Goal: Task Accomplishment & Management: Manage account settings

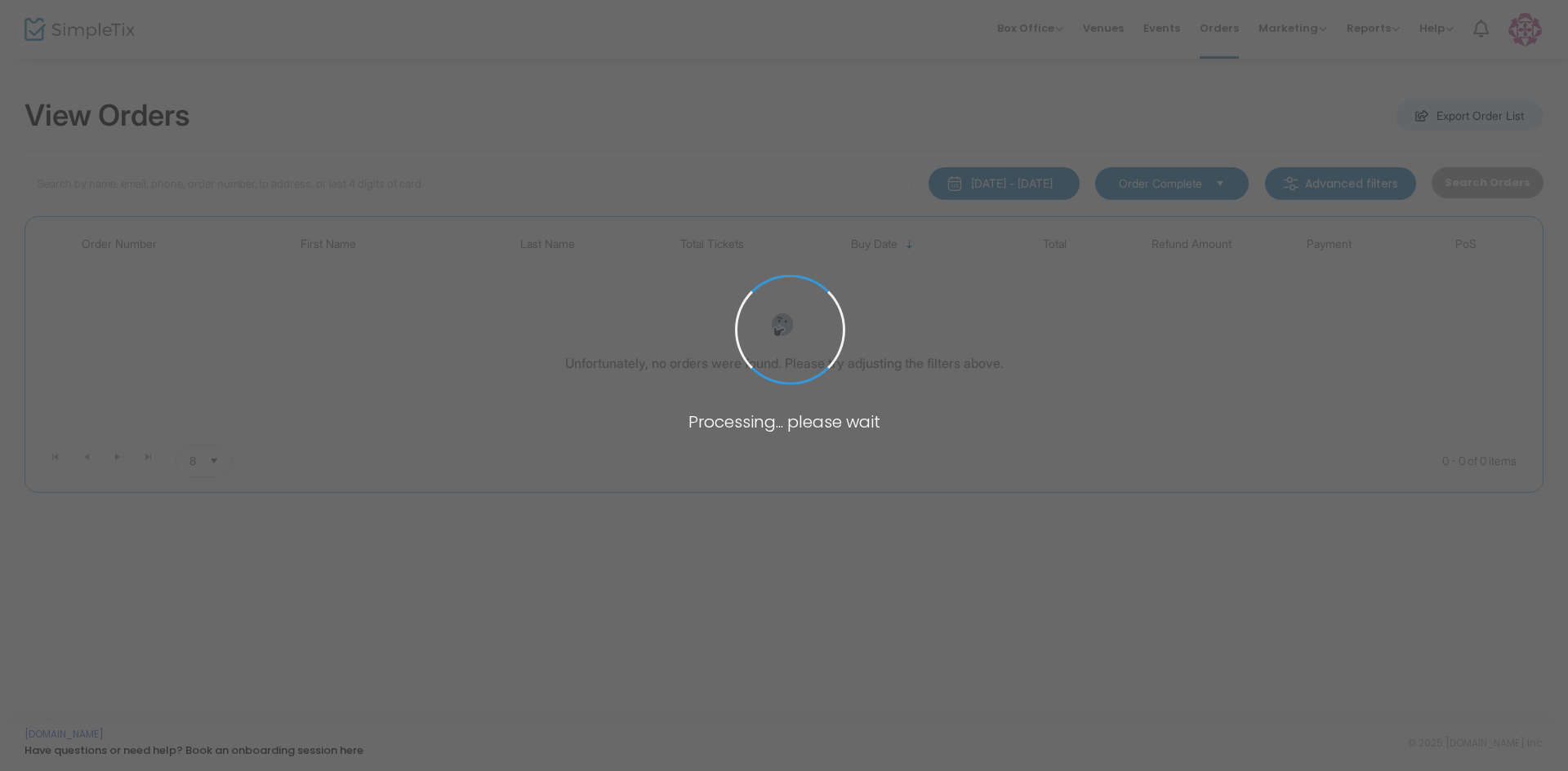
type input "wirth"
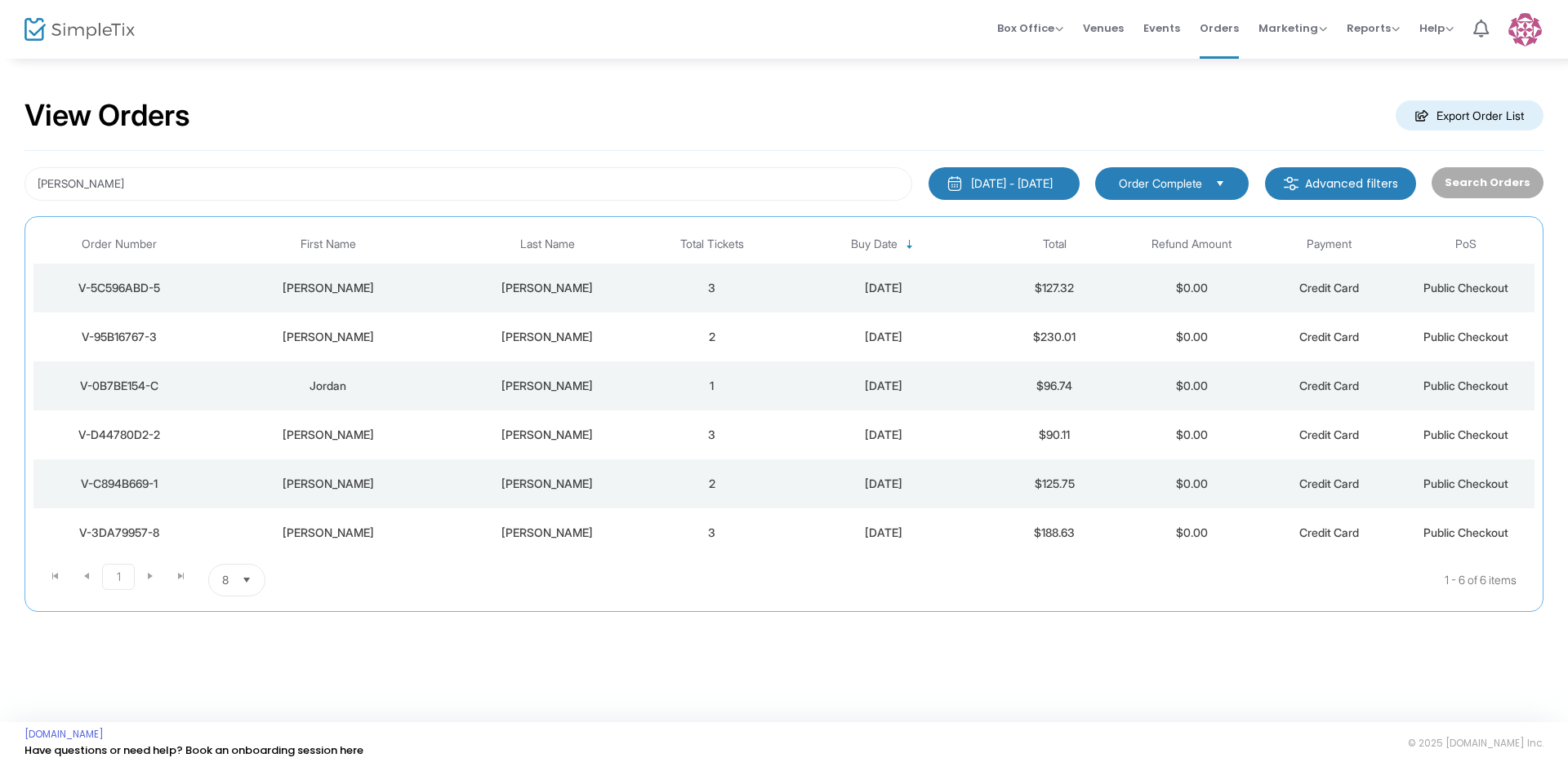
click at [138, 337] on div "V-95B16767-3" at bounding box center [119, 337] width 163 height 16
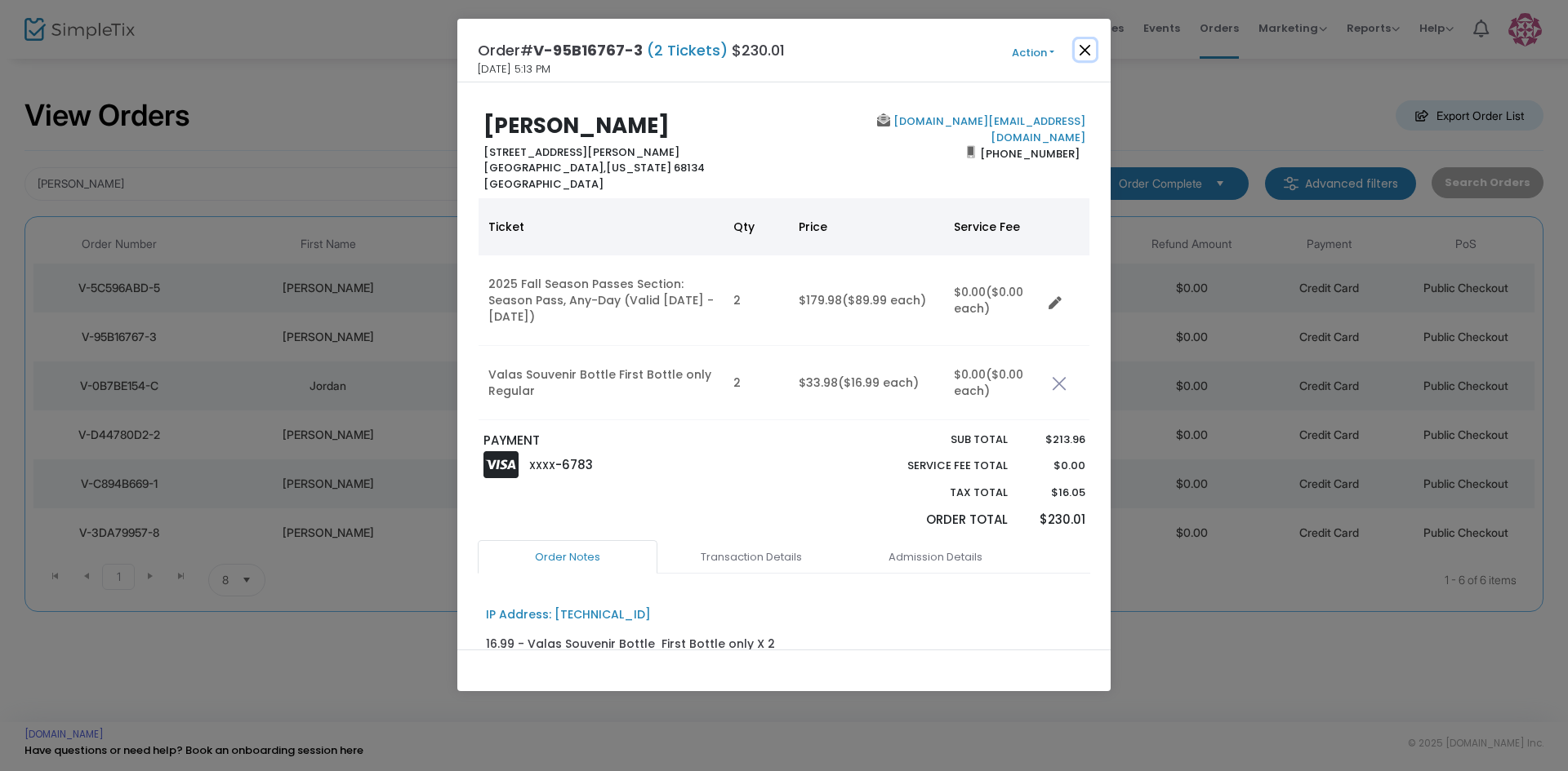
click at [1089, 51] on button "Close" at bounding box center [1084, 49] width 21 height 21
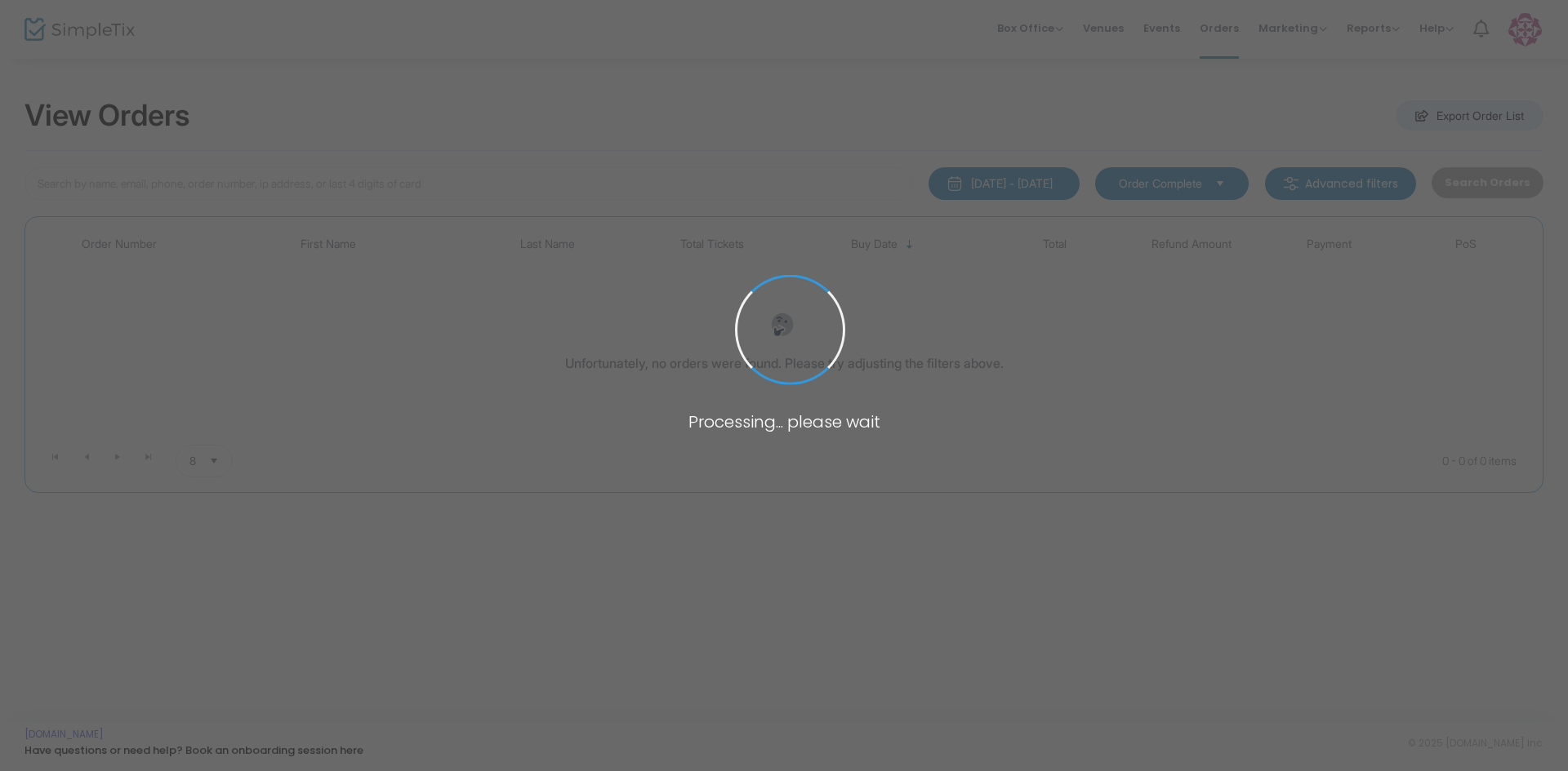
type input "[PERSON_NAME]"
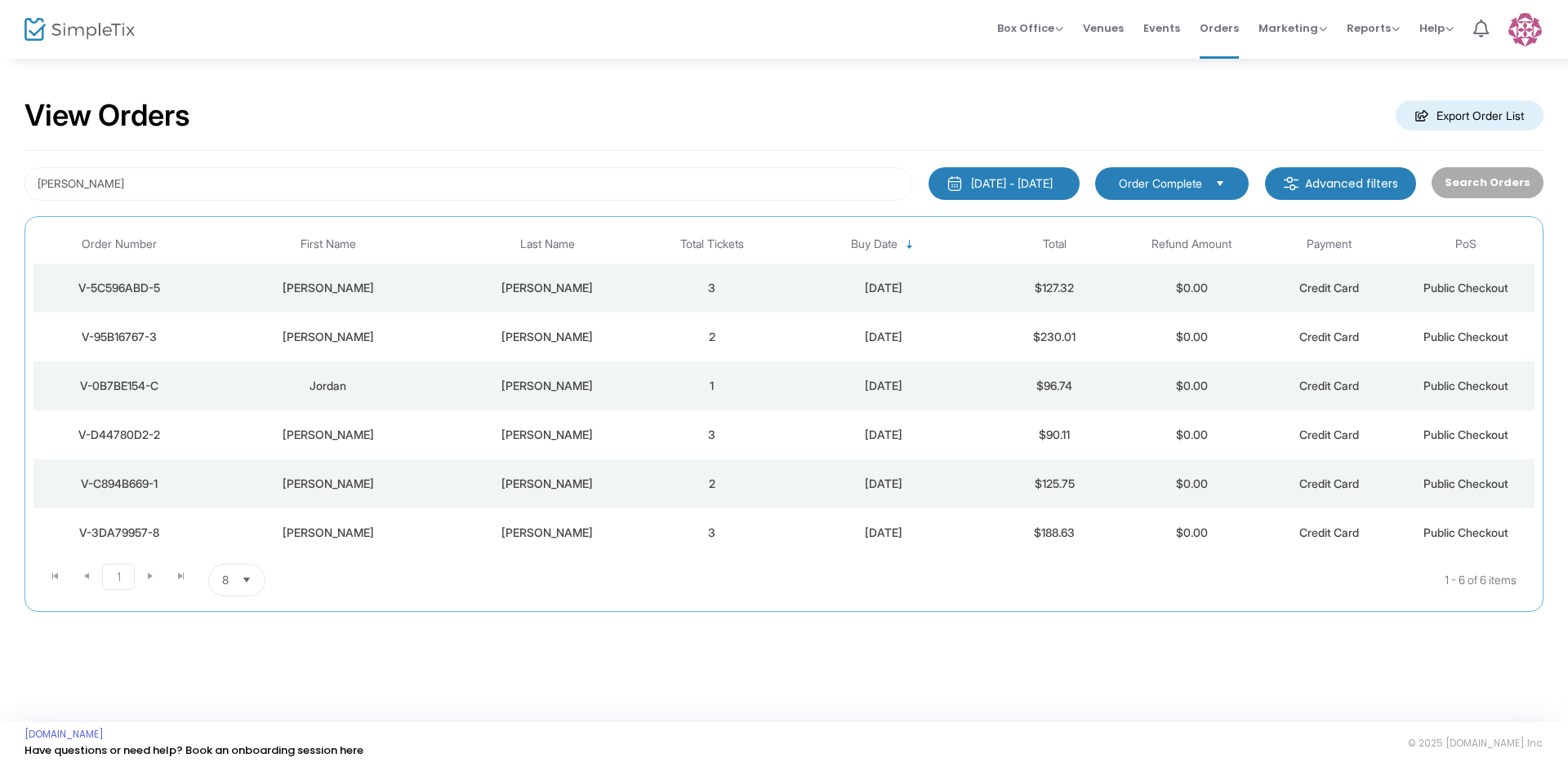
click at [140, 286] on div "V-5C596ABD-5" at bounding box center [119, 288] width 163 height 16
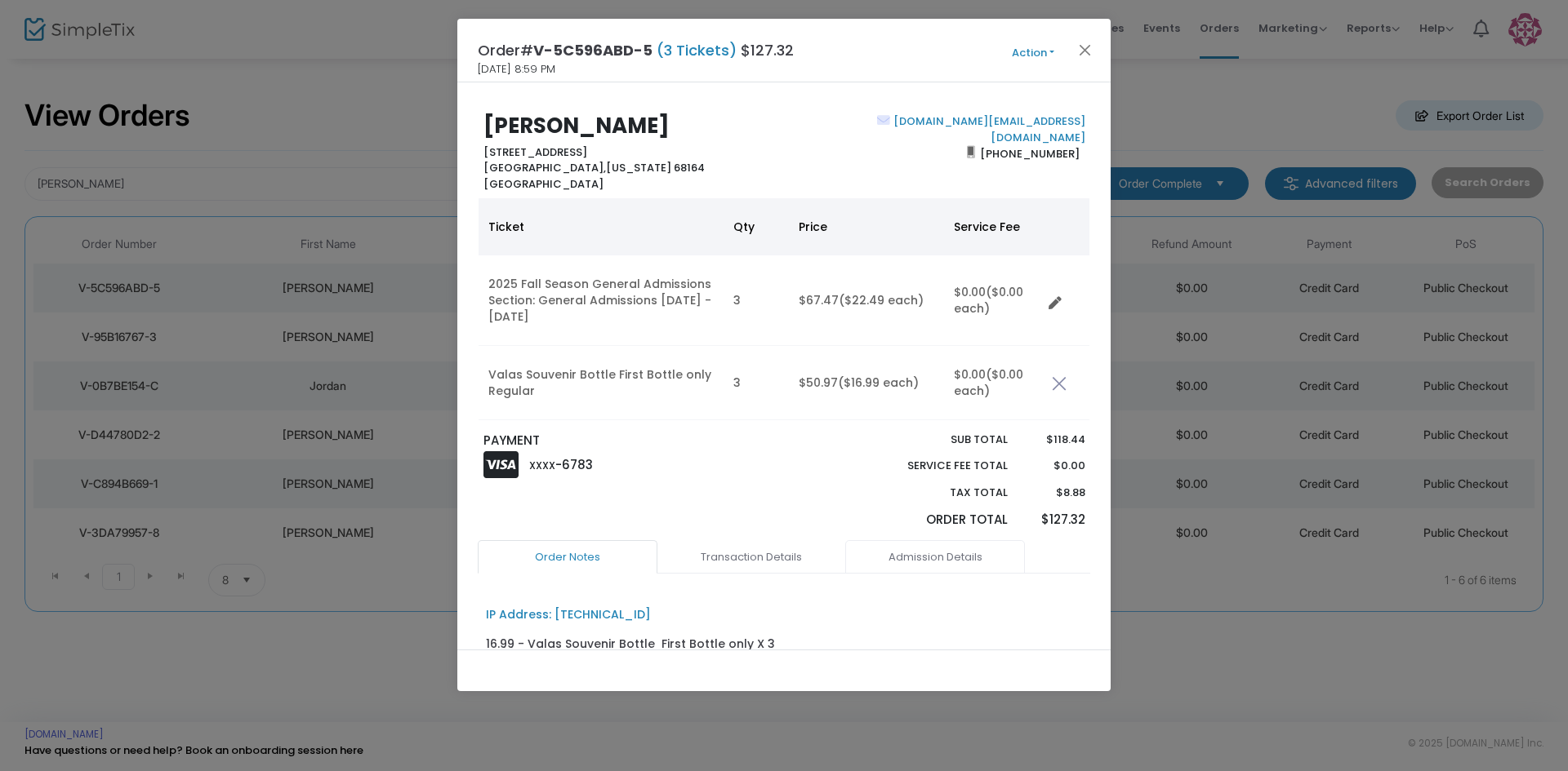
click at [942, 559] on link "Admission Details" at bounding box center [935, 558] width 180 height 34
click at [1086, 52] on button "Close" at bounding box center [1084, 49] width 21 height 21
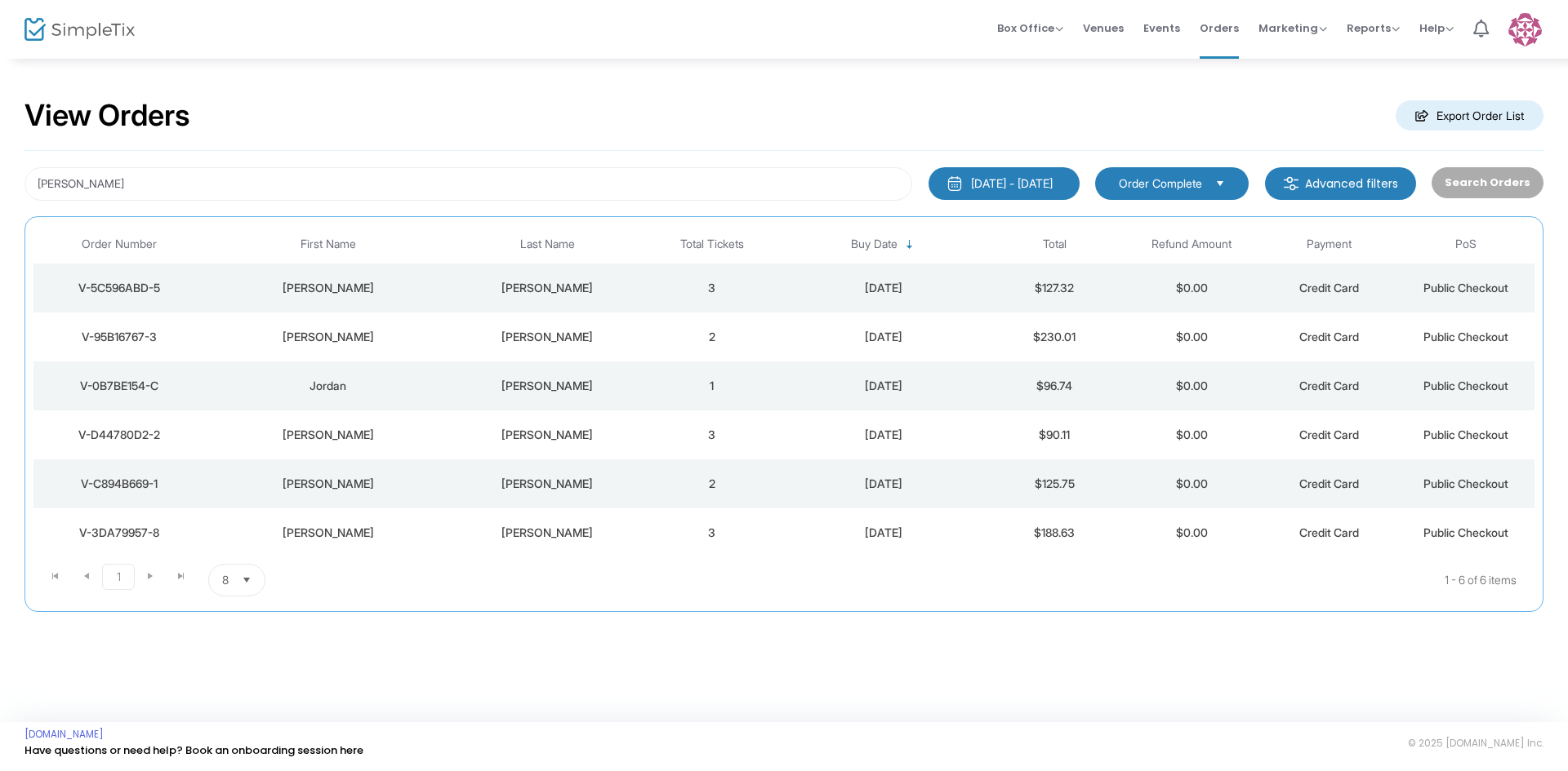
click at [118, 338] on div "V-95B16767-3" at bounding box center [119, 337] width 163 height 16
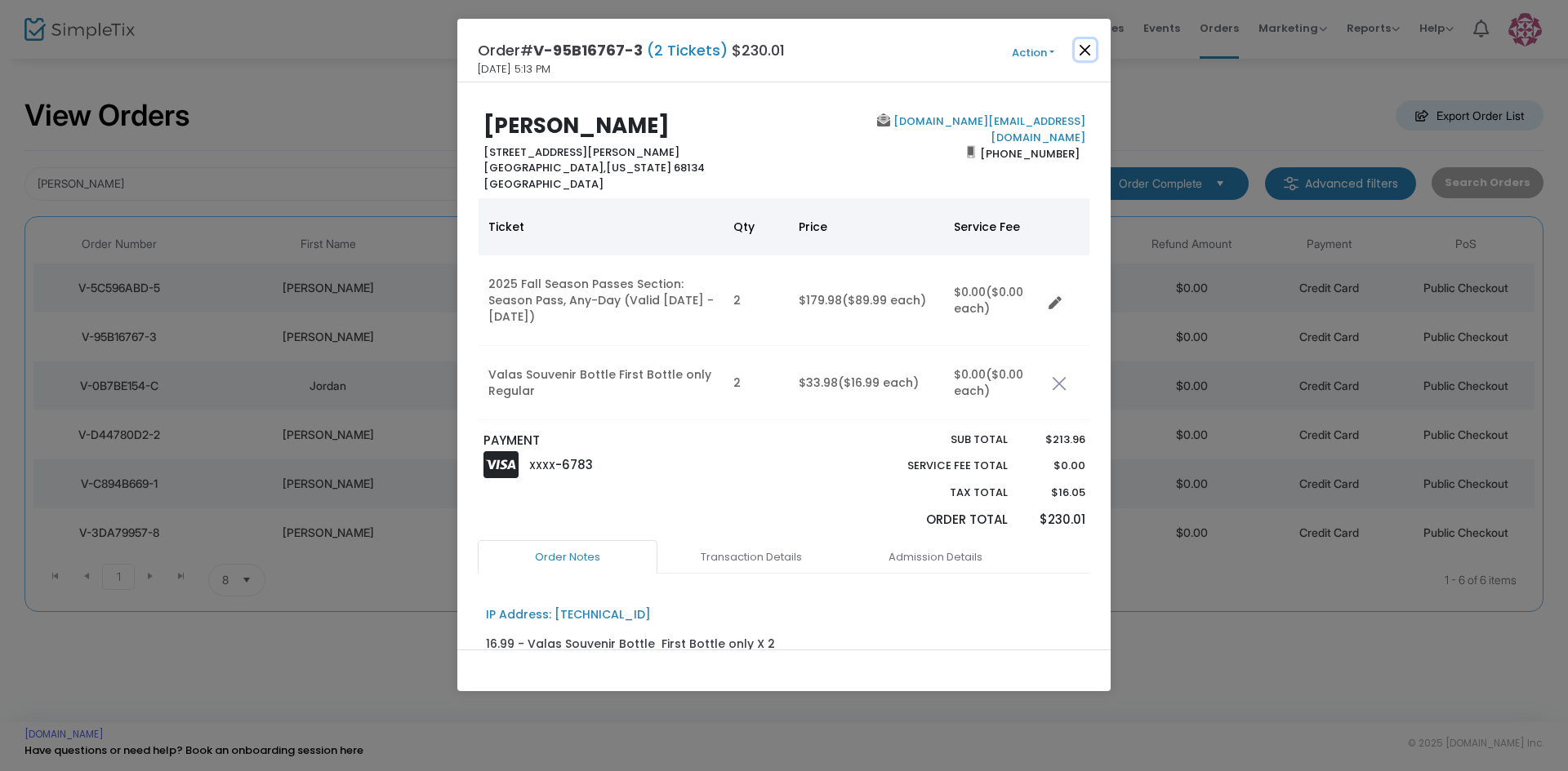
click at [1085, 49] on button "Close" at bounding box center [1084, 49] width 21 height 21
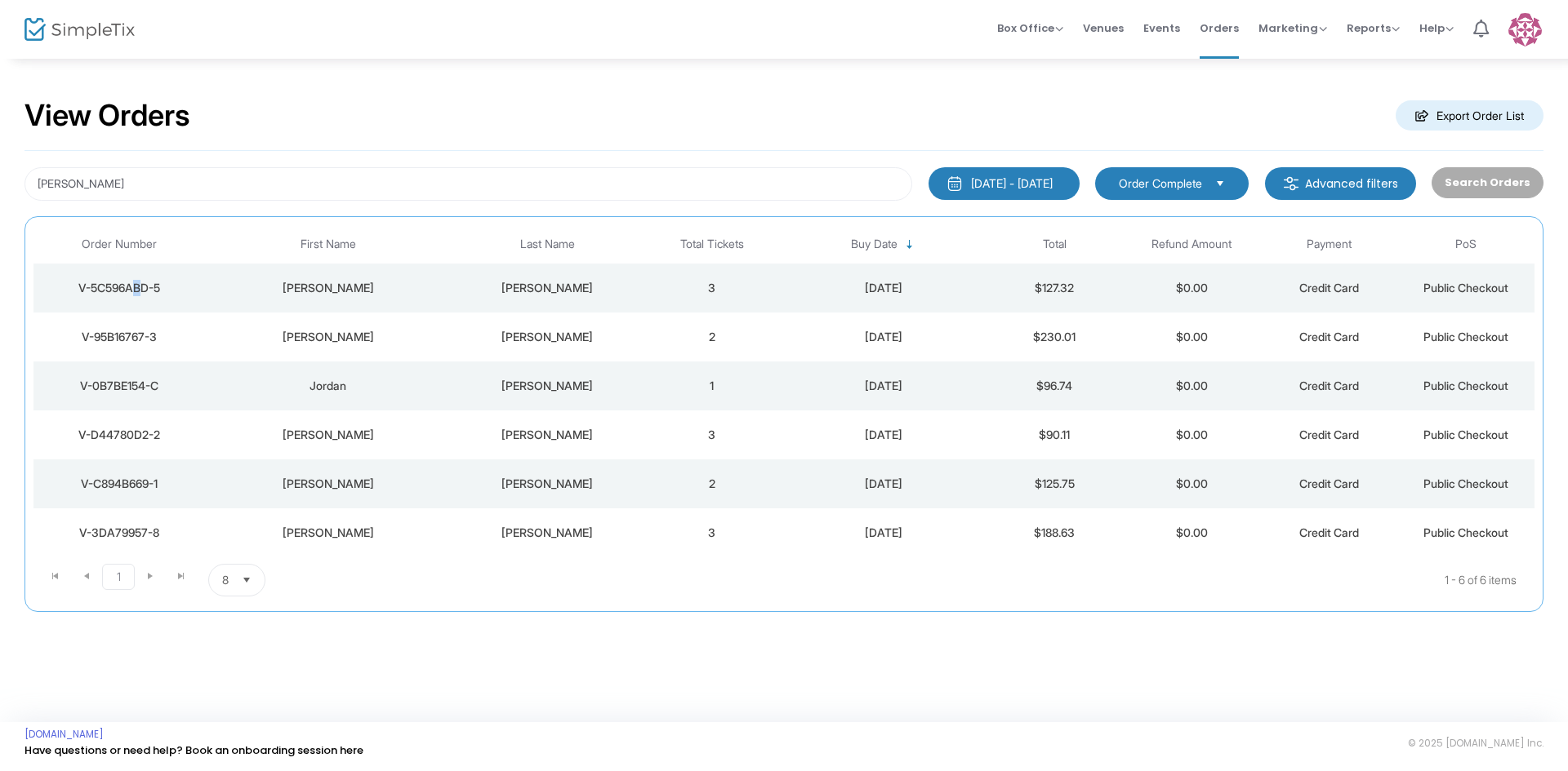
click at [134, 288] on div "V-5C596ABD-5" at bounding box center [119, 288] width 163 height 16
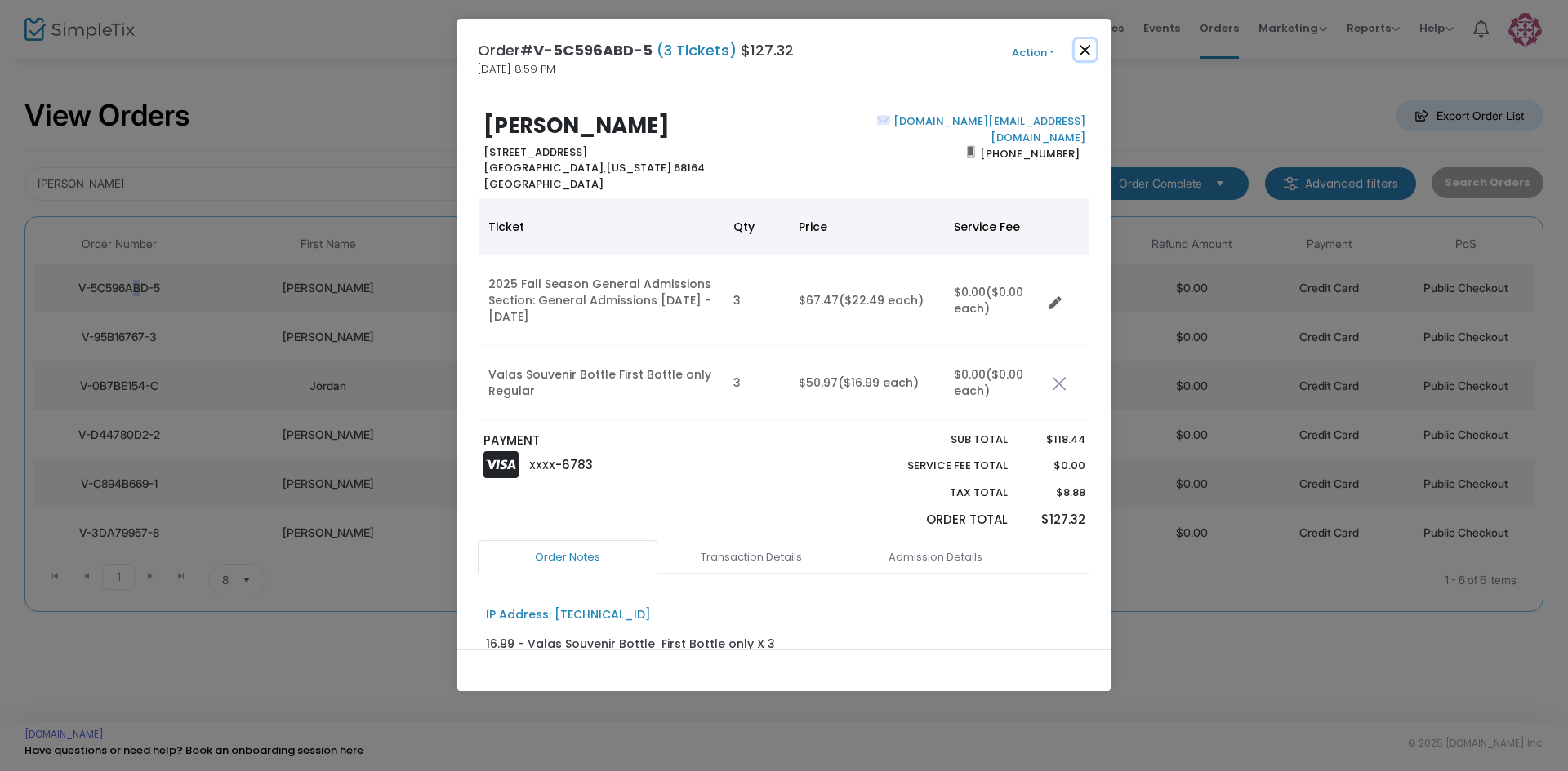
click at [1085, 49] on button "Close" at bounding box center [1084, 49] width 21 height 21
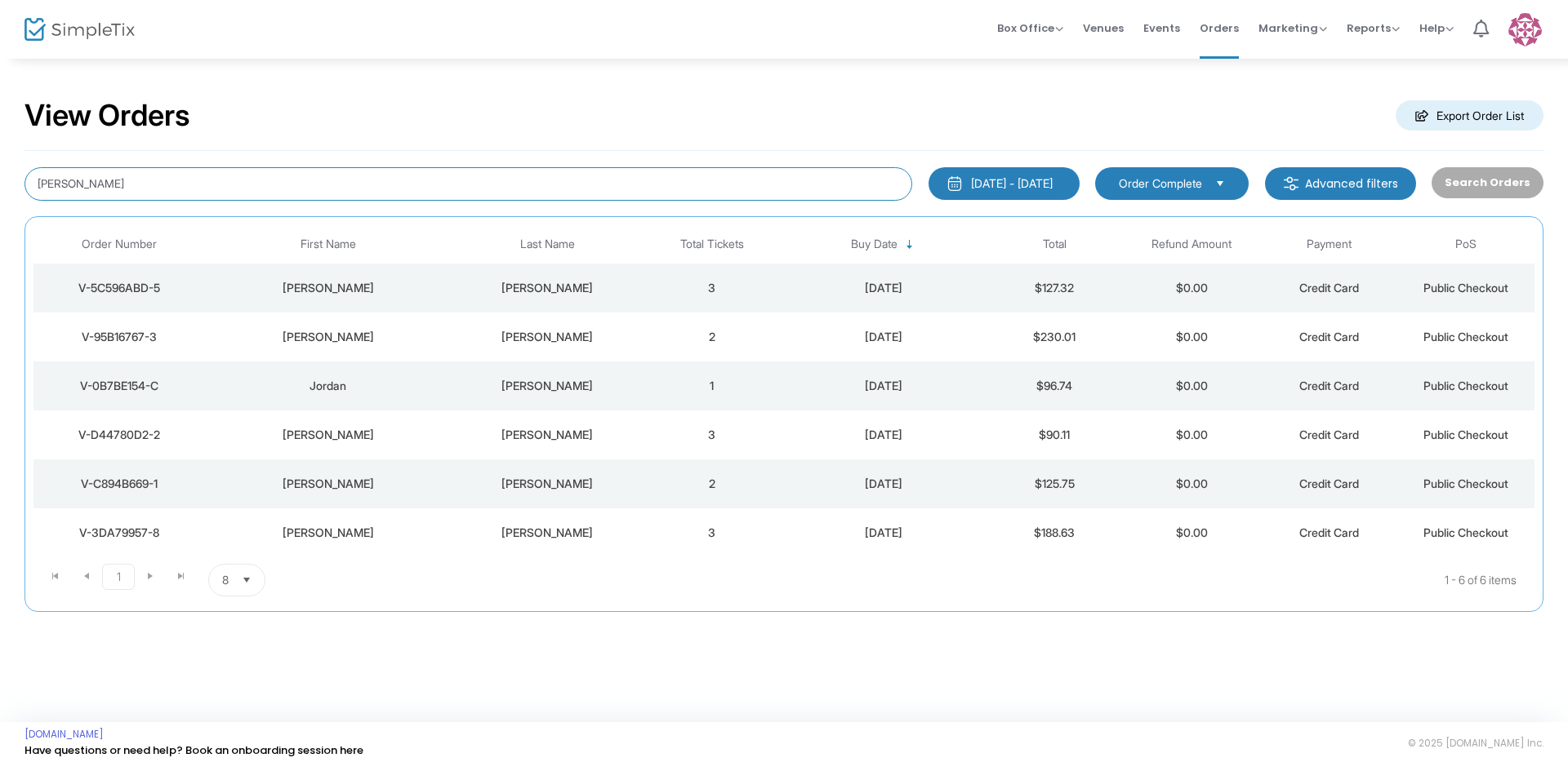
click at [224, 180] on input "[PERSON_NAME]" at bounding box center [468, 183] width 887 height 34
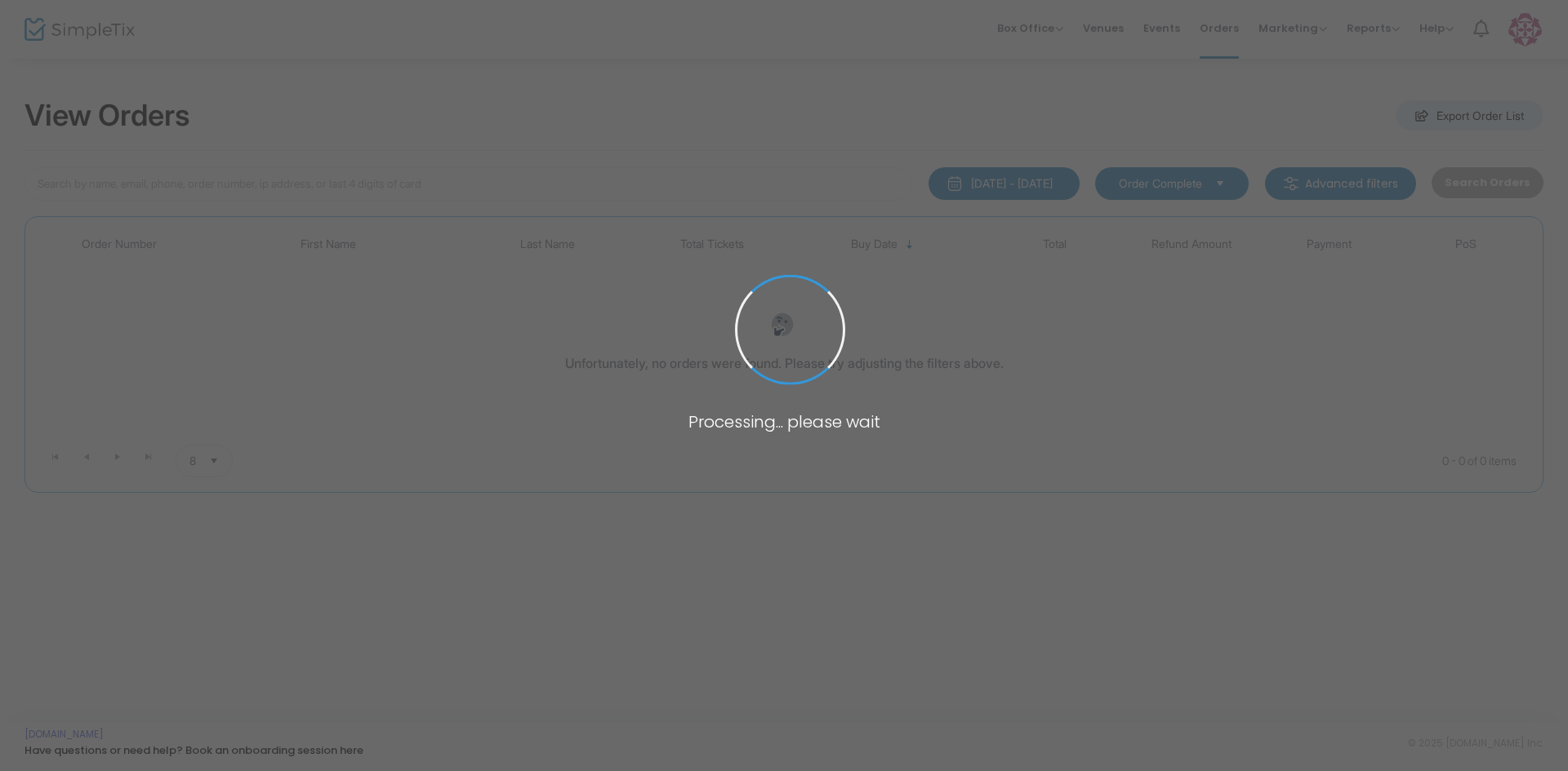
type input "wirth"
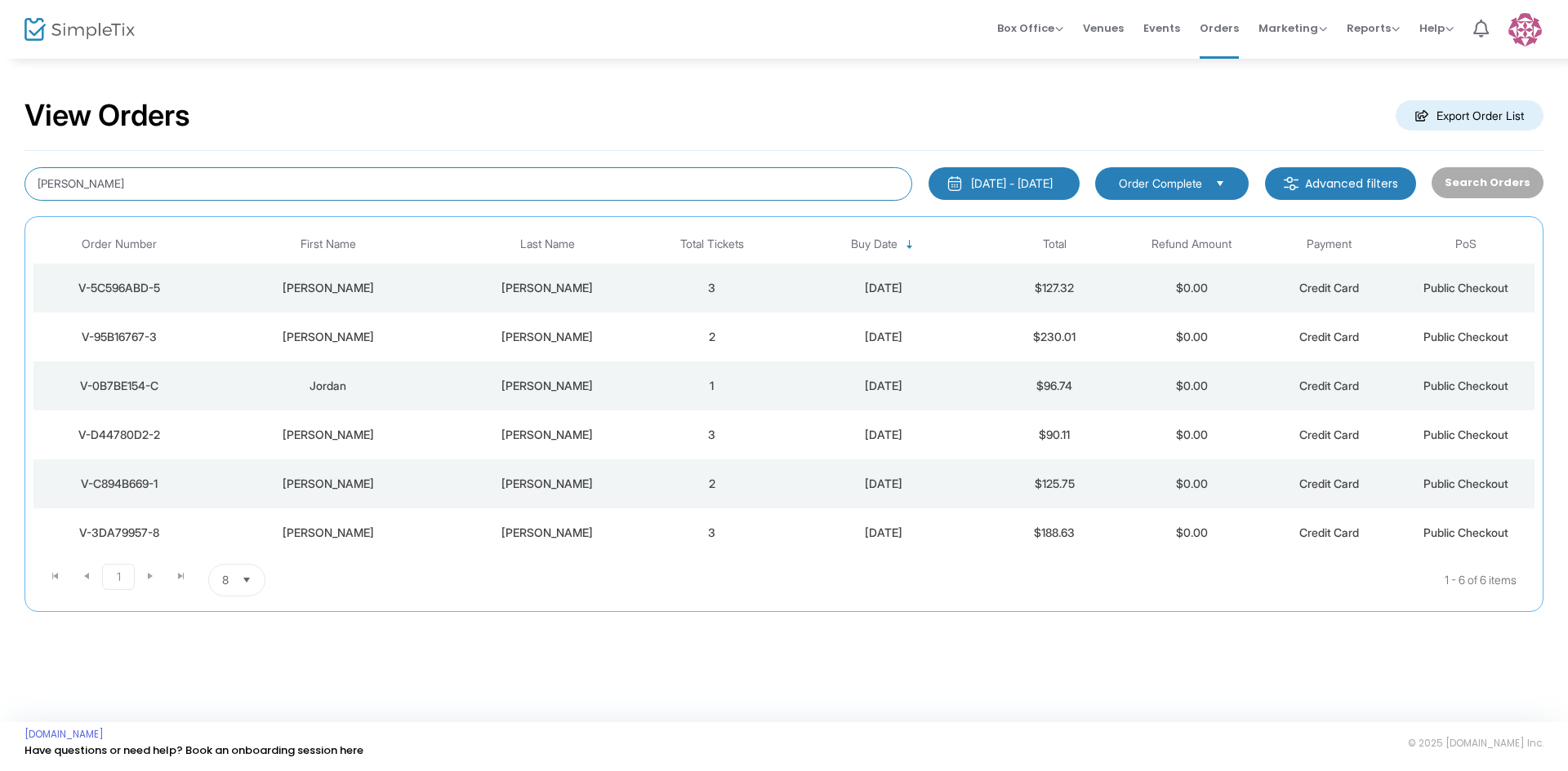
click at [192, 181] on input "[PERSON_NAME]" at bounding box center [468, 183] width 887 height 34
type input "w"
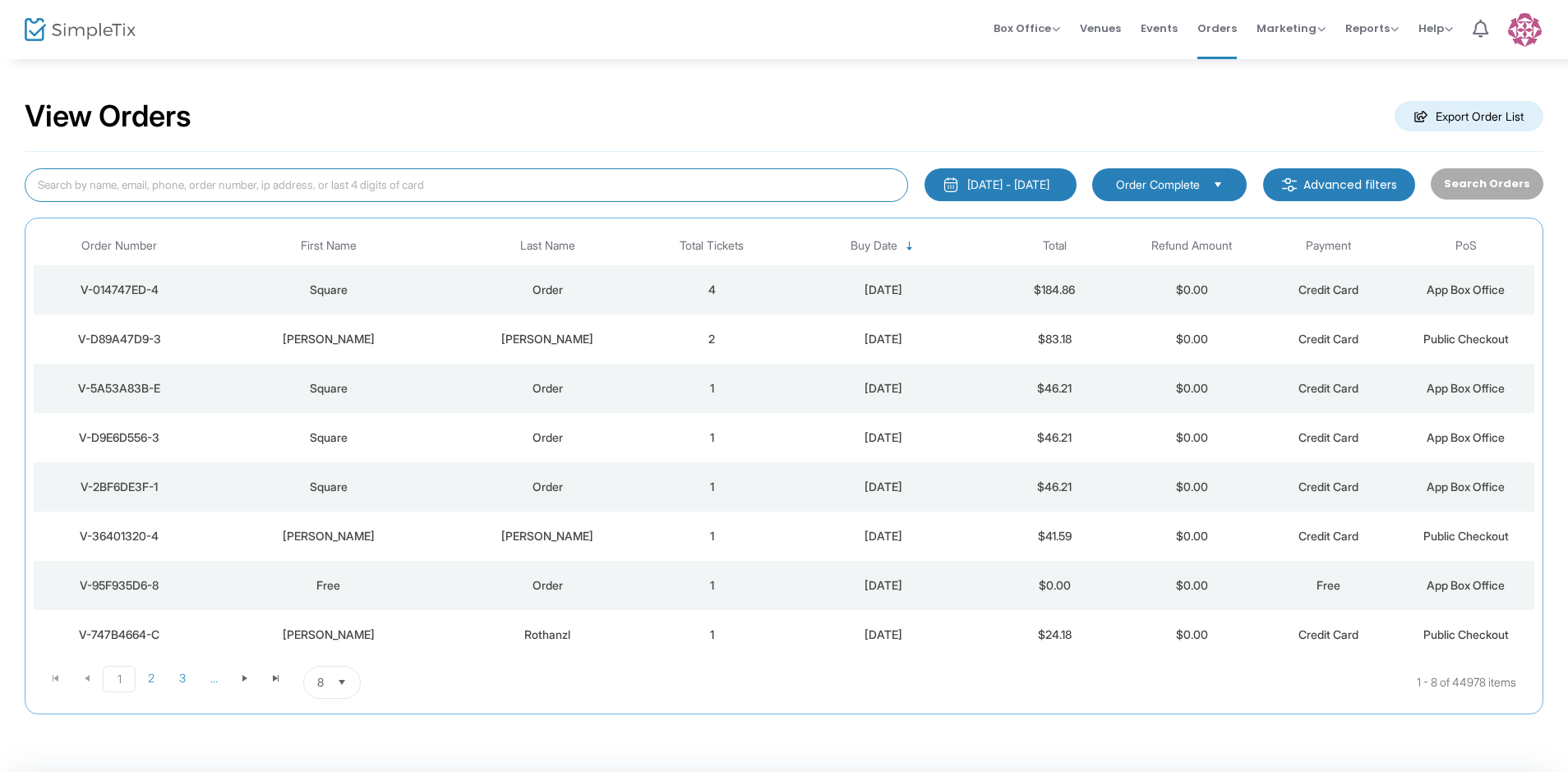
click at [396, 186] on input at bounding box center [466, 184] width 883 height 34
type input "[PERSON_NAME]"
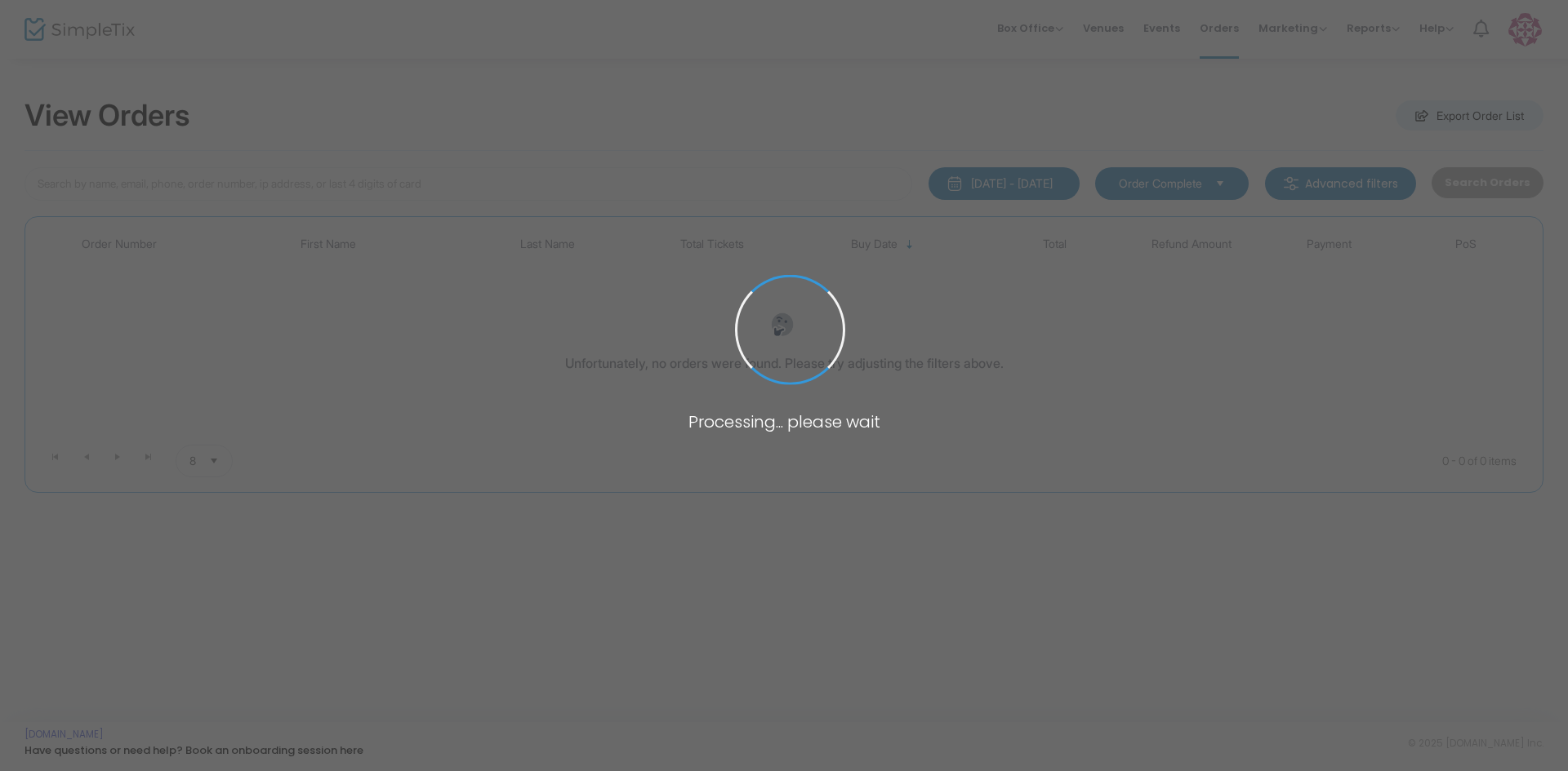
type input "v-aabfobf2-8"
type input "[PERSON_NAME]"
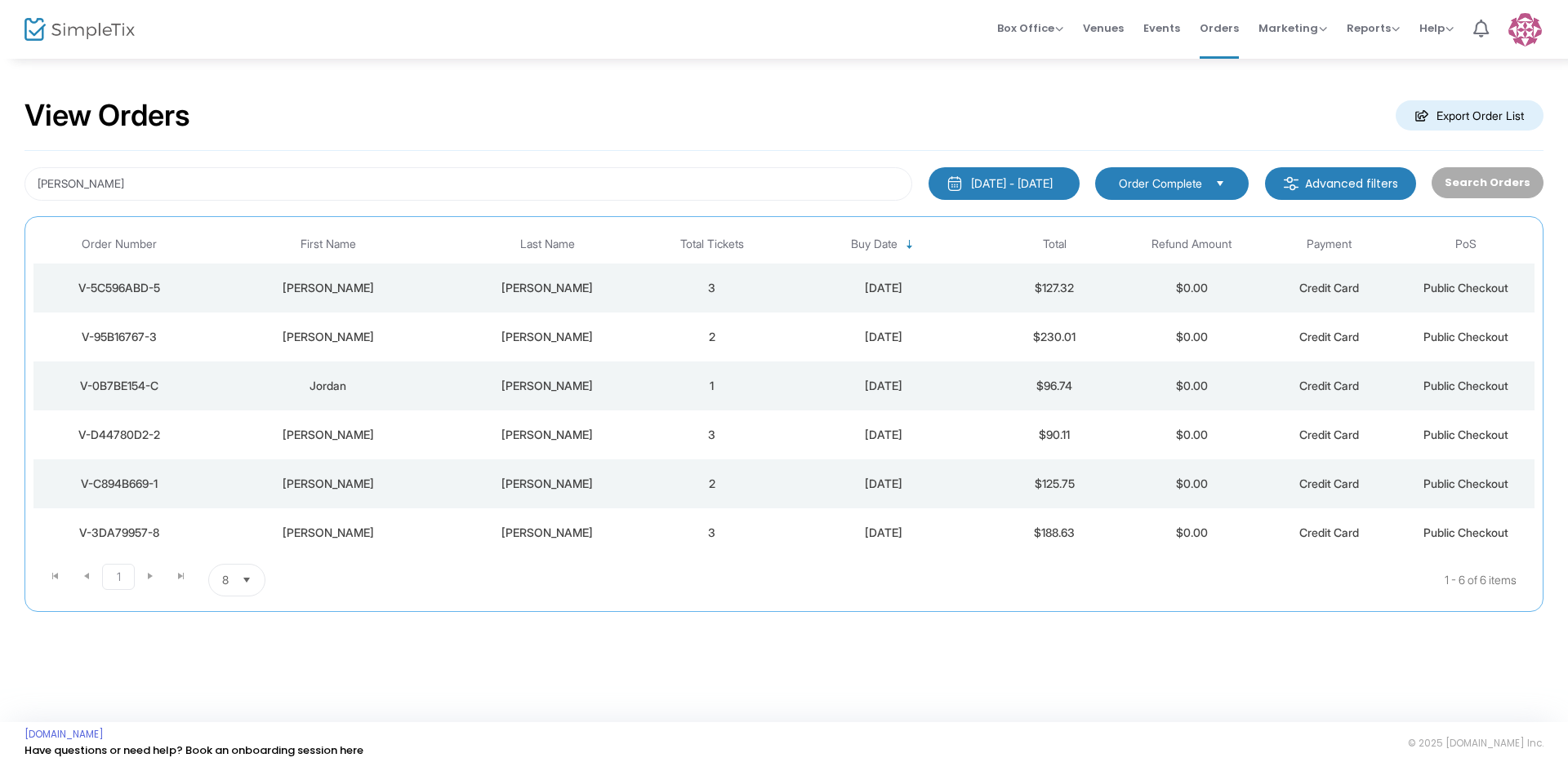
click at [981, 184] on div "[DATE] - [DATE]" at bounding box center [1012, 183] width 82 height 16
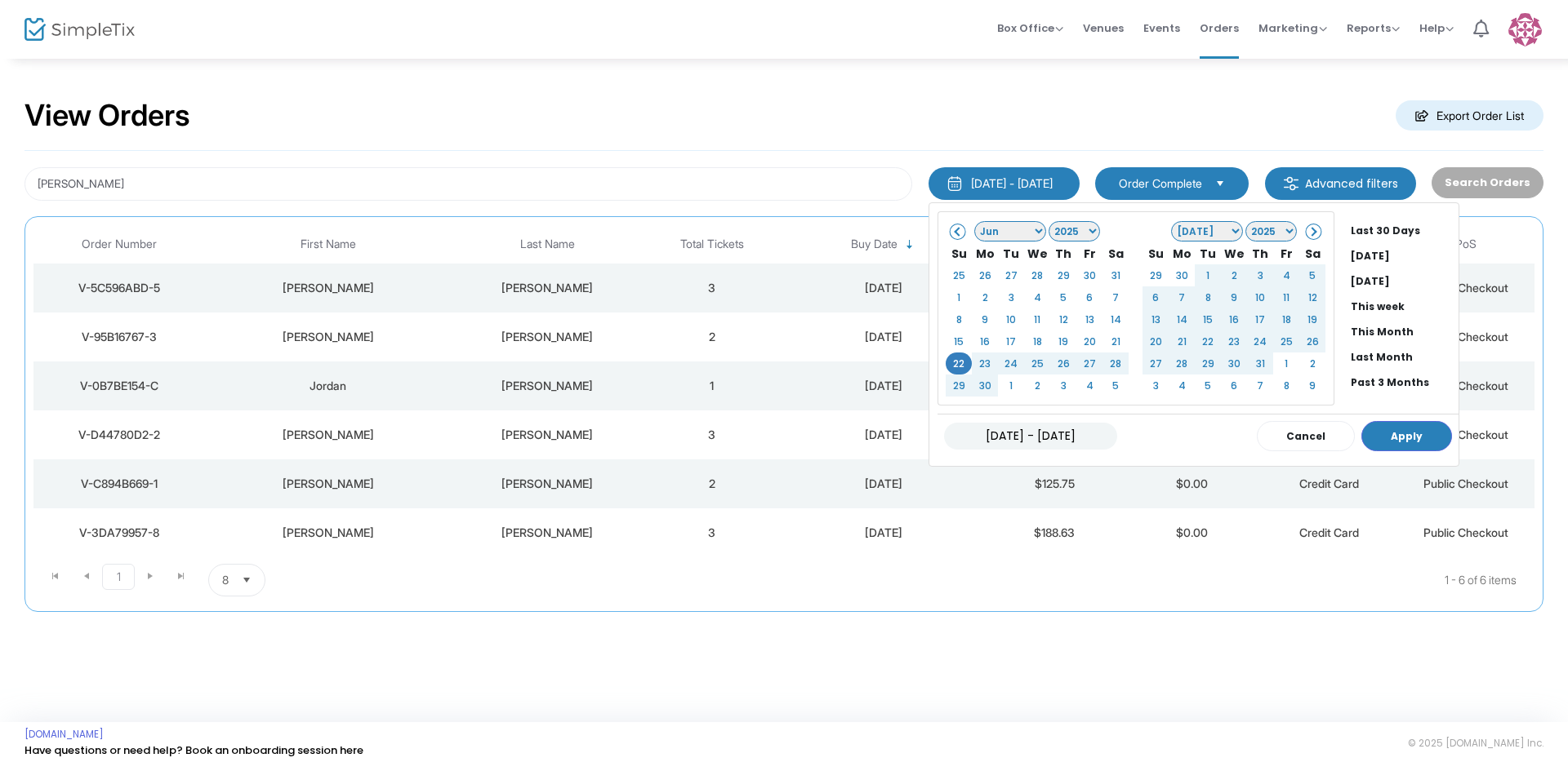
click at [1039, 436] on input "[DATE] - [DATE]" at bounding box center [1030, 436] width 173 height 27
type input "[DATE] - [DATE]"
click at [1387, 444] on button "Apply" at bounding box center [1406, 435] width 91 height 30
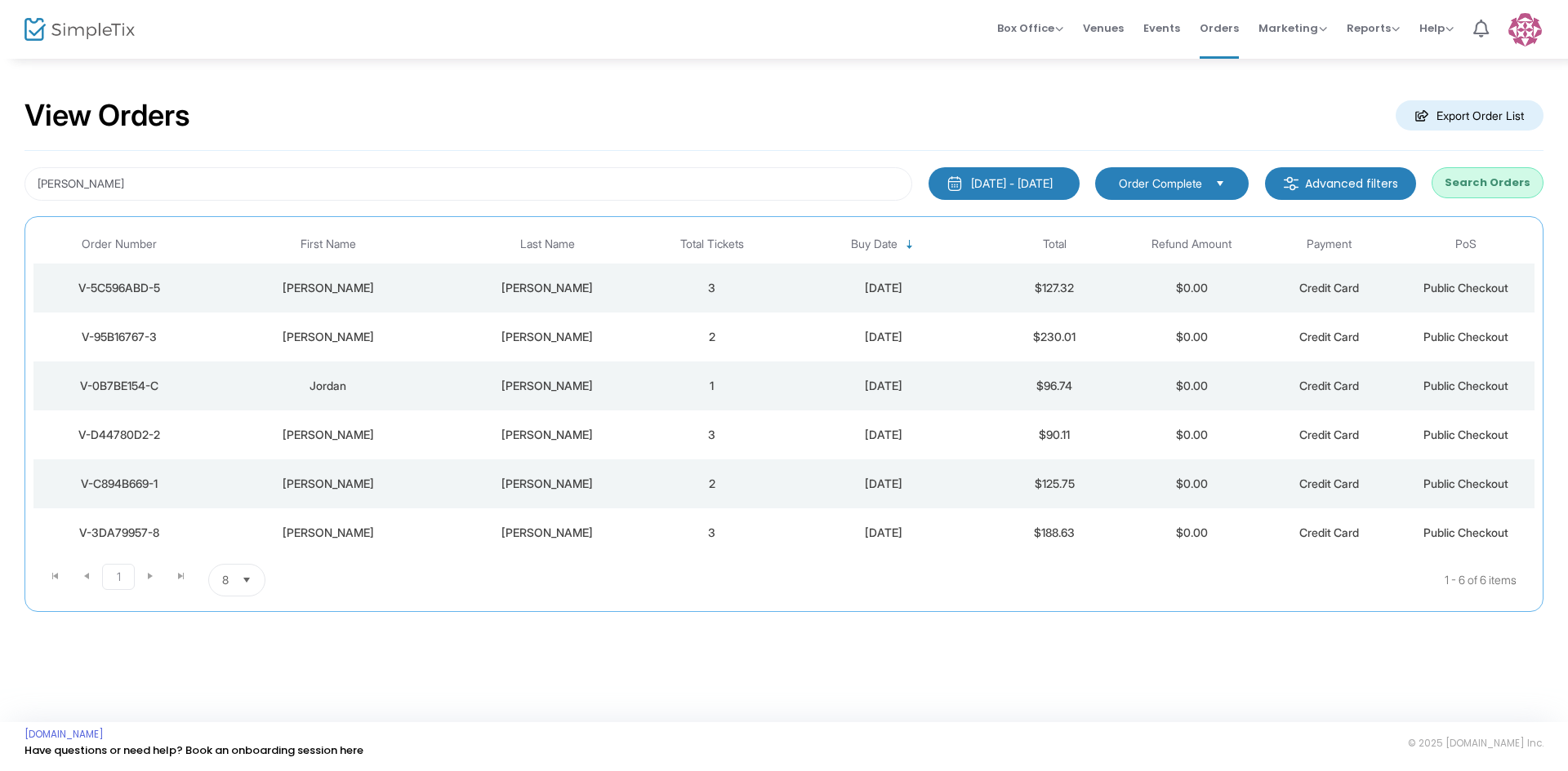
click at [1512, 181] on button "Search Orders" at bounding box center [1486, 182] width 112 height 31
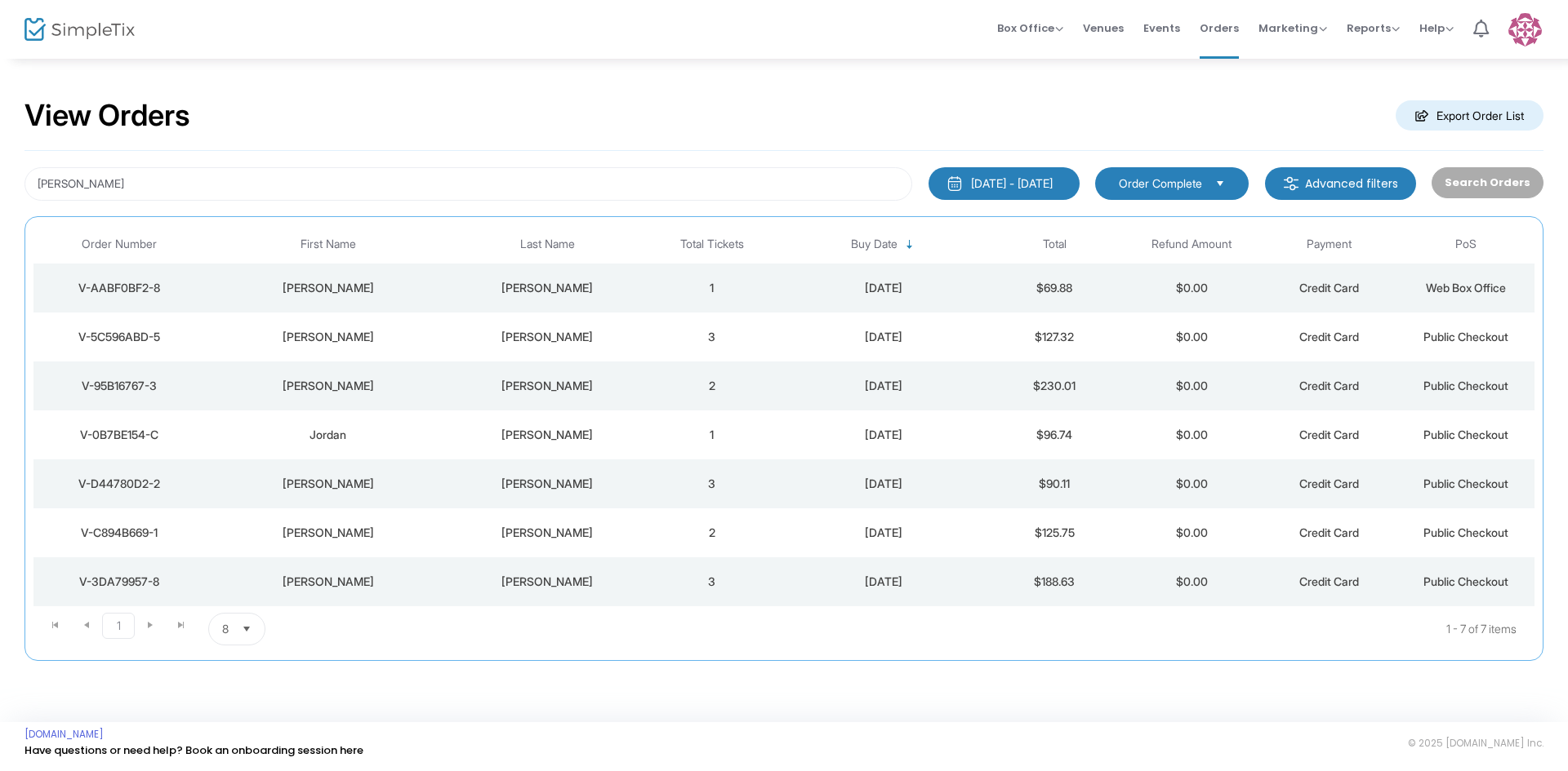
click at [152, 290] on div "V-AABF0BF2-8" at bounding box center [119, 288] width 163 height 16
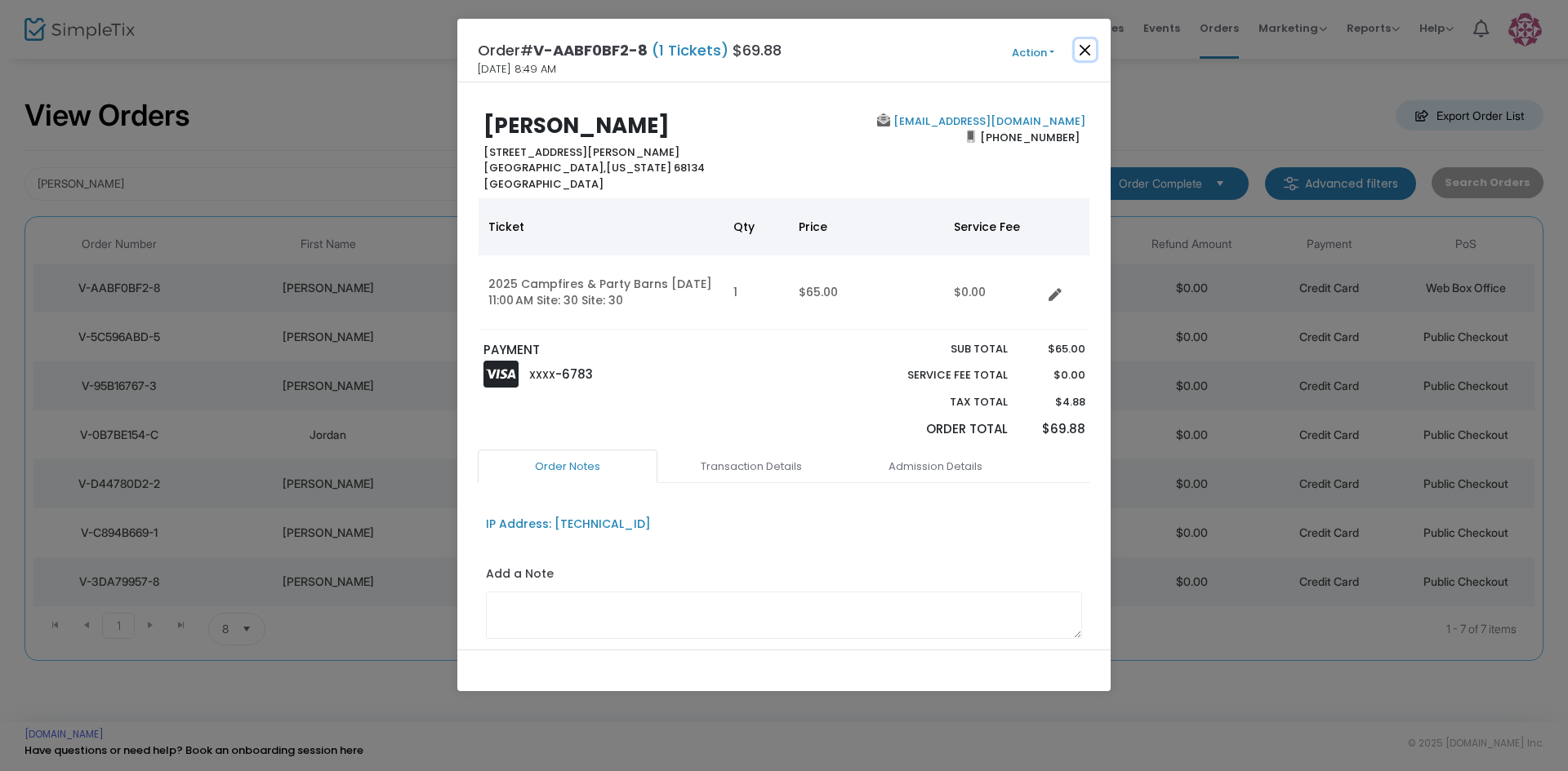
click at [1090, 46] on button "Close" at bounding box center [1084, 49] width 21 height 21
